Goal: Information Seeking & Learning: Find specific fact

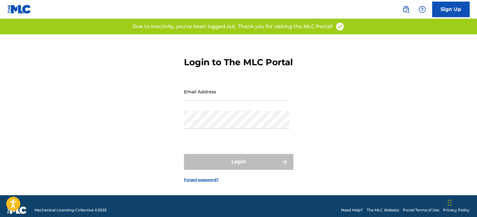
click at [407, 10] on img at bounding box center [405, 9] width 7 height 7
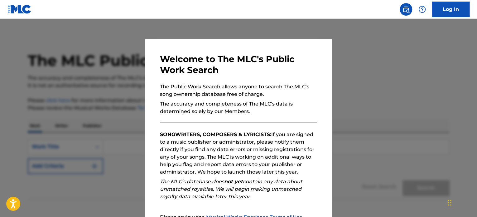
scroll to position [69, 0]
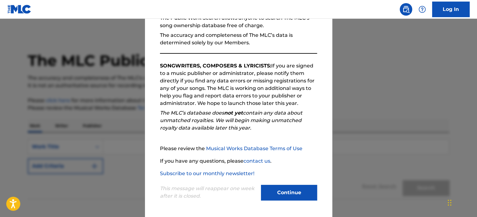
click at [292, 198] on button "Continue" at bounding box center [289, 193] width 56 height 16
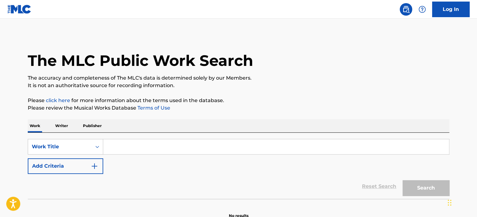
click at [128, 141] on input "Search Form" at bounding box center [276, 146] width 346 height 15
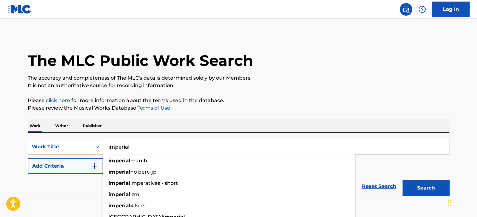
type input "imperial"
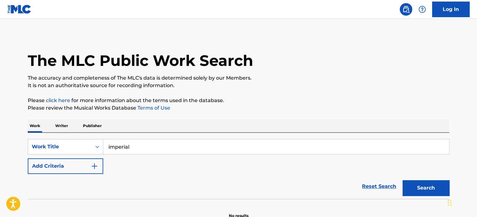
click at [60, 164] on button "Add Criteria" at bounding box center [65, 166] width 75 height 16
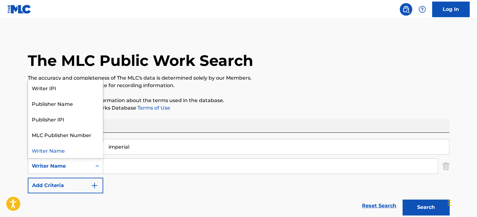
click at [59, 166] on div "Writer Name" at bounding box center [60, 165] width 56 height 7
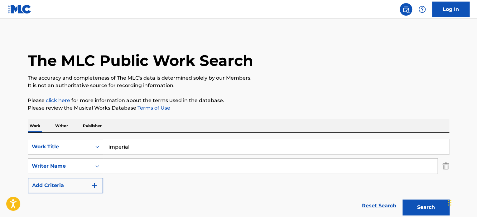
click at [147, 172] on input "Search Form" at bounding box center [270, 165] width 334 height 15
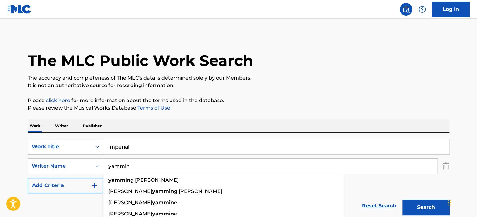
type input "yammin"
click at [403, 199] on button "Search" at bounding box center [426, 207] width 47 height 16
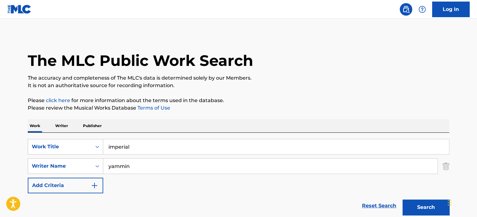
scroll to position [122, 0]
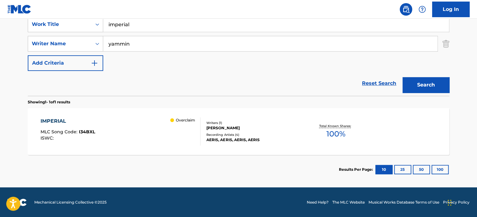
click at [177, 136] on div "Overclaim" at bounding box center [185, 131] width 30 height 28
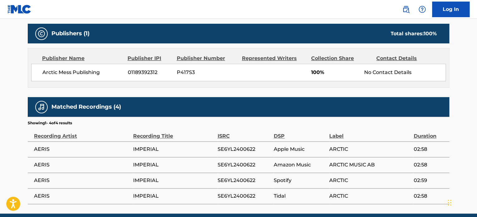
scroll to position [267, 0]
